Goal: Information Seeking & Learning: Learn about a topic

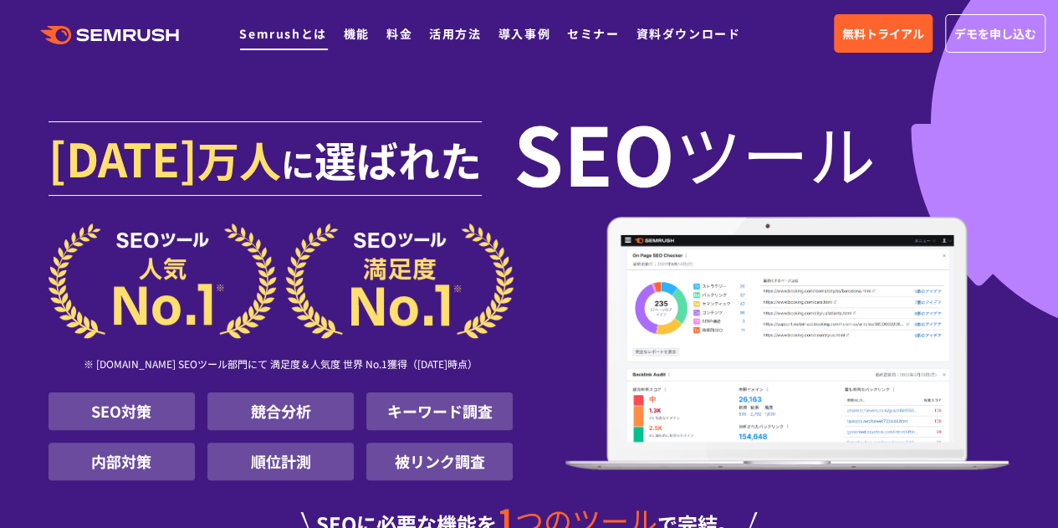
click at [308, 23] on li "Semrushとは" at bounding box center [282, 34] width 87 height 22
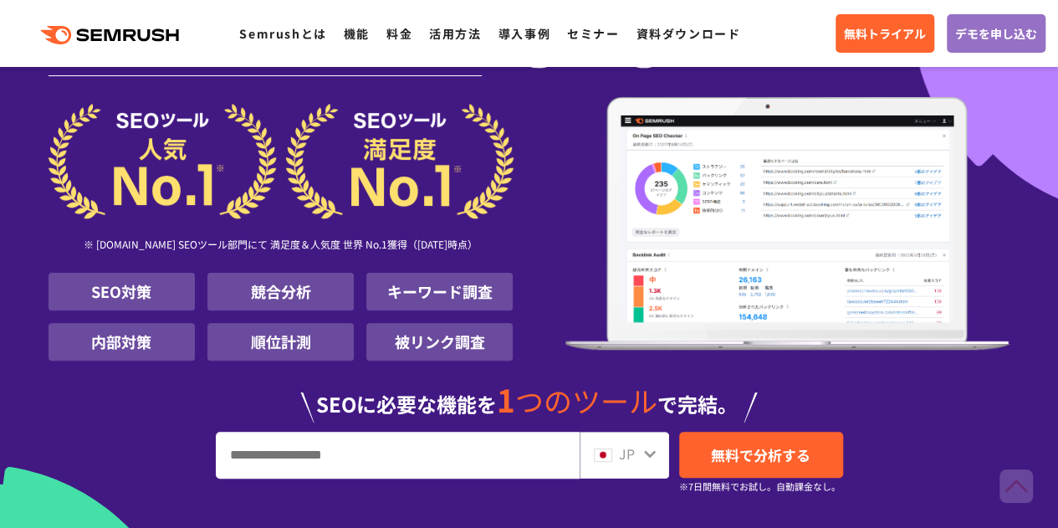
scroll to position [54, 0]
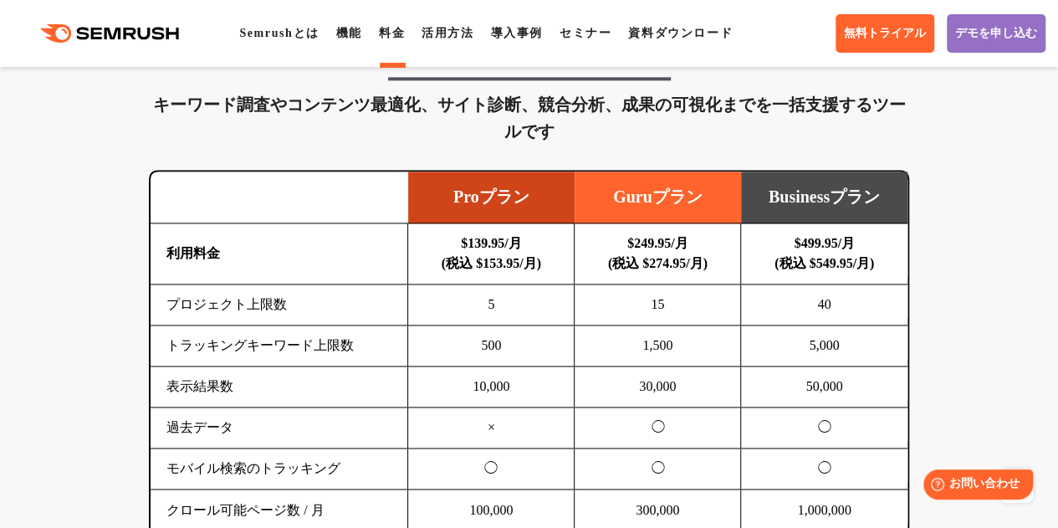
scroll to position [1194, 0]
